Goal: Transaction & Acquisition: Subscribe to service/newsletter

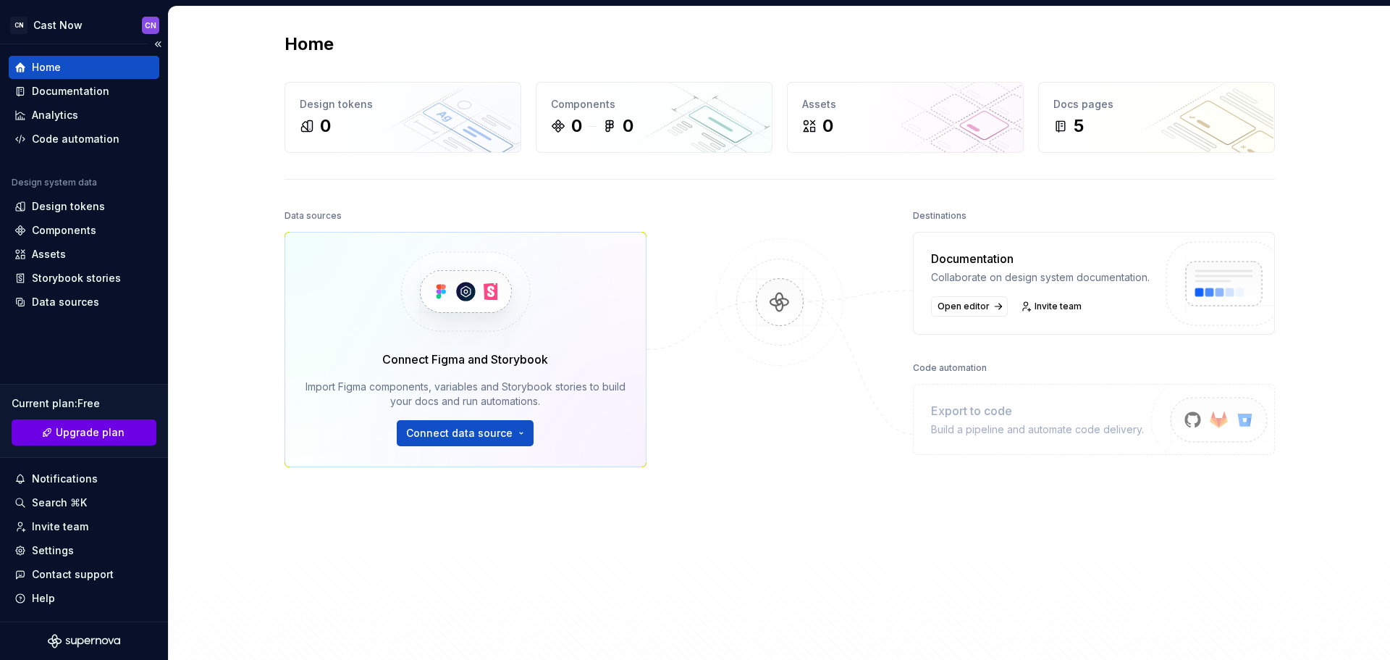
click at [112, 429] on span "Upgrade plan" at bounding box center [90, 432] width 69 height 14
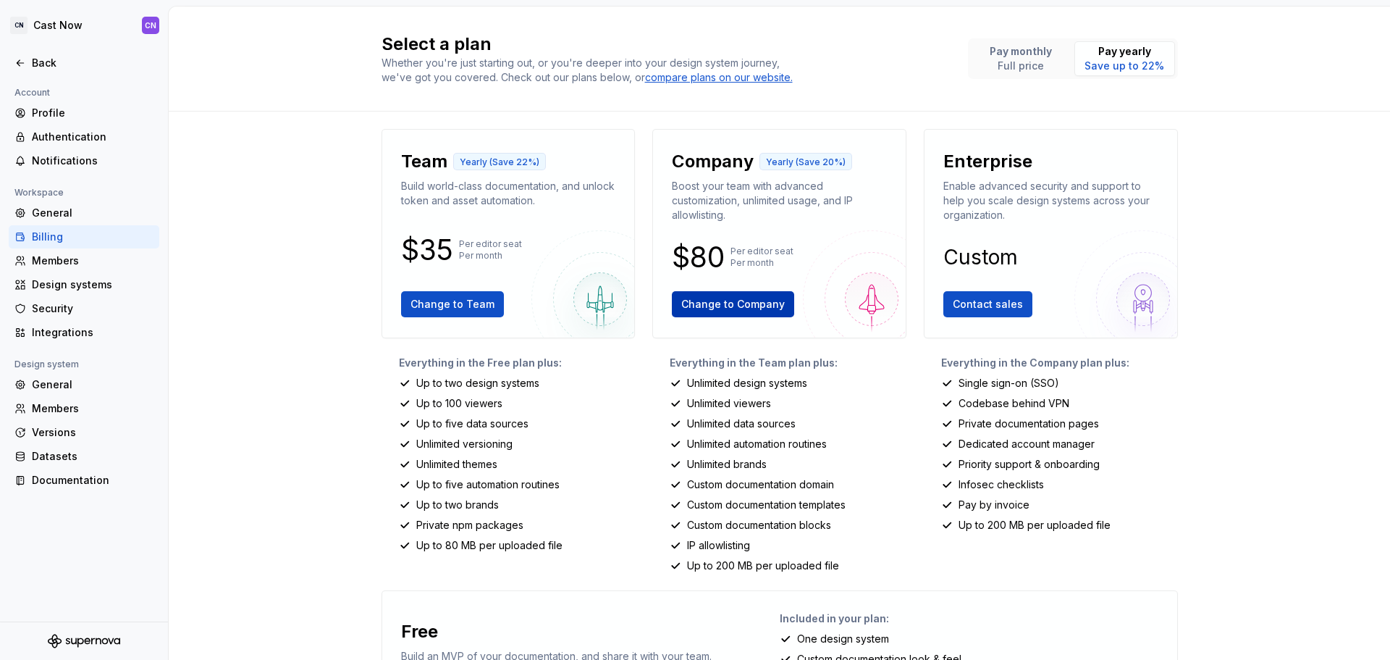
click at [741, 309] on span "Change to Company" at bounding box center [733, 304] width 104 height 14
